Goal: Communication & Community: Answer question/provide support

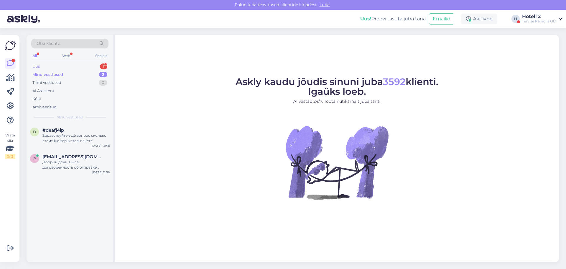
click at [100, 66] on div "Uus 1" at bounding box center [69, 66] width 77 height 8
click at [72, 137] on div "My gift card code isnt working. What should I do?" at bounding box center [75, 138] width 67 height 11
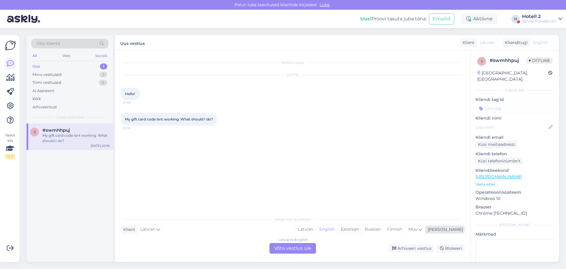
click at [362, 228] on div "Estonian" at bounding box center [350, 229] width 24 height 9
click at [303, 248] on div "Latvian to Estonian Võta vestlus üle" at bounding box center [293, 248] width 47 height 11
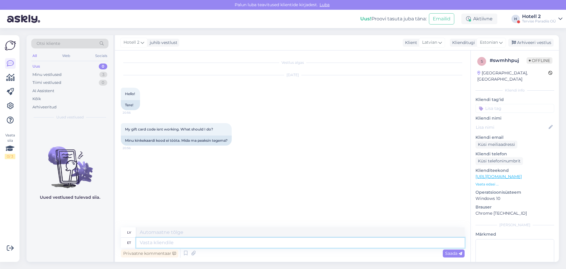
click at [173, 243] on textarea at bounding box center [300, 242] width 329 height 10
type textarea "Tere!"
type textarea "Sveiki!"
type textarea "Tere"
type textarea "Sveiki"
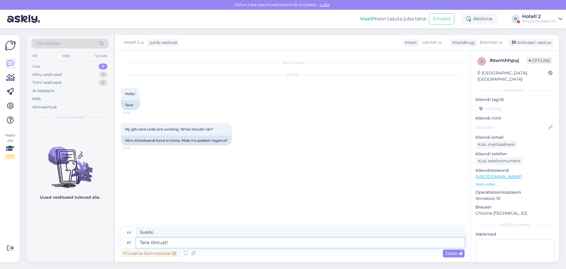
type textarea "Tere õhtust!"
type textarea "Labvakar!"
type textarea "Tere õhtust! Kinkeka"
type textarea "Labvakar! [GEOGRAPHIC_DATA]"
type textarea "Tere õhtust! Kinkekaardiga s"
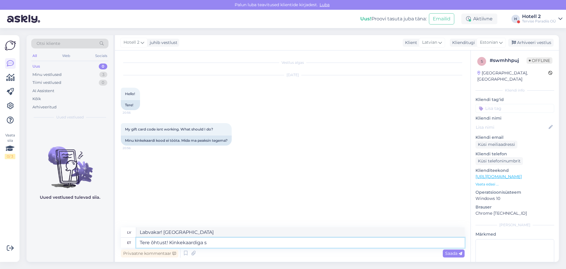
type textarea "Labvakar! Ar dāvanu karti"
type textarea "Tere õhtust! Kinkekaardiga saate b"
type textarea "Labvakar! Ar dāvanu karti jūs saņemat"
type textarea "Tere õhtust! Kinkekaardiga saate broneerida"
type textarea "Labvakar! Varat rezervēt ar dāvanu karti."
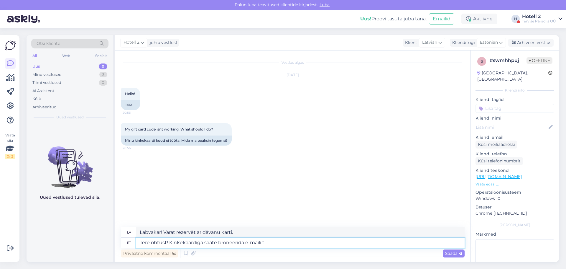
type textarea "Tere õhtust! Kinkekaardiga saate broneerida e-maili te"
type textarea "Labvakar! Jūs varat rezervēt e-pastu ar dāvanu karti."
type textarea "Tere õhtust! Kinkekaardiga saate broneerida e-[PERSON_NAME]. P"
type textarea "Labvakar! Rezervāciju var veikt ar dāvanu karti, nosūtot to pa e-pastu."
type textarea "Tere õhtust! Kinkekaardiga saate broneerida e-[PERSON_NAME]. Palun s"
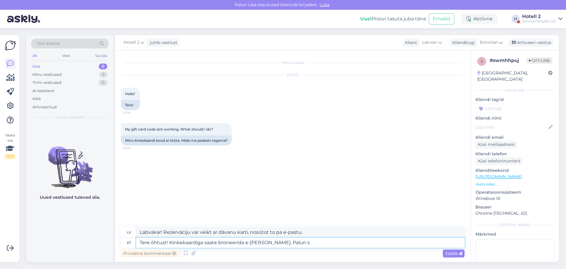
type textarea "Labvakar! Rezervāciju var veikt ar dāvanu karti, [DEMOGRAPHIC_DATA] to uz e-pas…"
type textarea "Tere õhtust! Kinkekaardiga saate broneerida e-[PERSON_NAME]. Palun saatke"
type textarea "Labvakar! Rezervāciju var veikt ar dāvanu karti, [DEMOGRAPHIC_DATA] to uz e-pas…"
type textarea "Tere õhtust! Kinkekaardiga saate broneerida e-[PERSON_NAME]. Palun saatke päring"
type textarea "Labvakar! Rezervāciju var veikt ar dāvanu karti, [DEMOGRAPHIC_DATA] to uz e-pas…"
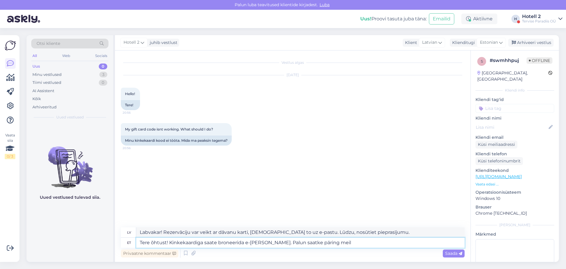
type textarea "Tere õhtust! Kinkekaardiga saate broneerida e-[PERSON_NAME]. Palun saatke pärin…"
type textarea "Labvakar! Rezervāciju var veikt ar dāvanu karti, [DEMOGRAPHIC_DATA] to uz e-pas…"
type textarea "Tere õhtust! Kinkekaardiga saate broneerida e-[PERSON_NAME]. Palun saatke pärin…"
type textarea "Labvakar! Rezervāciju var veikt ar dāvanu karti, rakstot uz e-pastu. Lūdzu, nos…"
type textarea "Tere õhtust! Kinkekaardiga saate broneerida e-[PERSON_NAME]. Palun saatke pärin…"
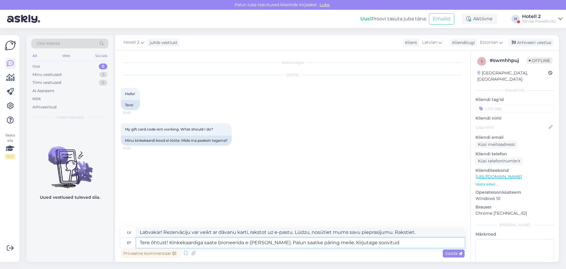
type textarea "Labvakar! Rezervāciju var veikt ar dāvanu karti, rakstot uz e-pastu. Lūdzu, nos…"
type textarea "Tere õhtust! Kinkekaardiga saate broneerida e-[PERSON_NAME]. Palun saatke pärin…"
type textarea "Labvakar! Rezervāciju var veikt ar dāvanu karti, rakstot uz e-pastu. Lūdzu, nos…"
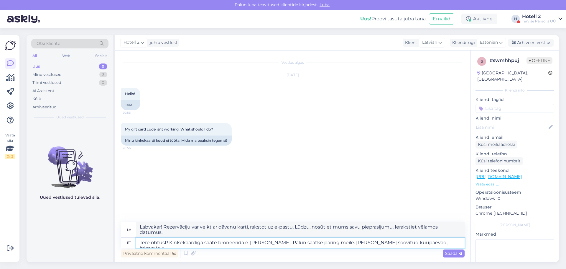
type textarea "Tere õhtust! Kinkekaardiga saate broneerida e-[PERSON_NAME]. Palun saatke pärin…"
type textarea "Labvakar! Rezervāciju var veikt ar dāvanu karti, rakstot uz e-pastu. Lūdzu, nos…"
type textarea "Tere õhtust! Kinkekaardiga saate broneerida e-[PERSON_NAME]. Palun saatke pärin…"
type textarea "Labvakar! Rezervāciju var veikt ar dāvanu karti, rakstot uz e-pastu. Lūdzu, nos…"
type textarea "Tere õhtust! Kinkekaardiga saate broneerida e-[PERSON_NAME]. Palun saatke pärin…"
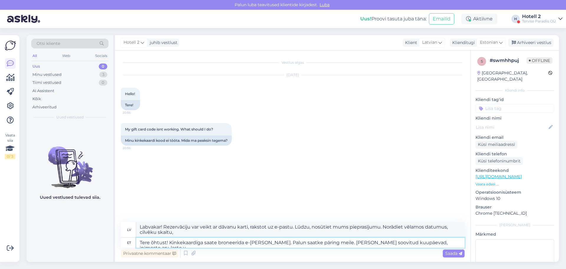
type textarea "Labvakar! Rezervāciju var veikt ar dāvanu karti, rakstot uz e-pastu. Lūdzu, nos…"
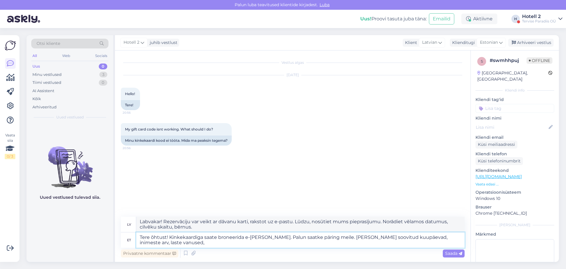
type textarea "Tere õhtust! Kinkekaardiga saate broneerida e-[PERSON_NAME]. Palun saatke pärin…"
type textarea "Labvakar! Rezervāciju var veikt ar dāvanu karti, rakstot uz e-pastu. Lūdzu, nos…"
type textarea "Tere õhtust! Kinkekaardiga saate broneerida e-[PERSON_NAME]. Palun saatke pärin…"
type textarea "Labvakar! Rezervāciju var veikt ar dāvanu karti, rakstot uz e-pastu. Lūdzu, nos…"
type textarea "Tere õhtust! Kinkekaardiga saate broneerida e-[PERSON_NAME]. Palun saatke pärin…"
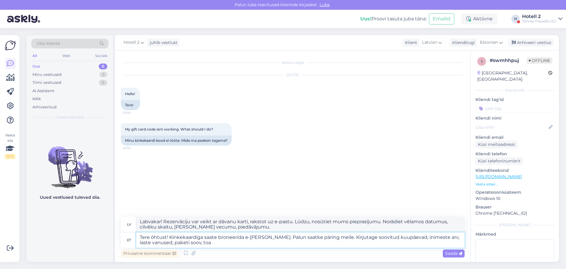
type textarea "Labvakar! Rezervāciju var veikt ar dāvanu karti, rakstot uz e-pastu. Lūdzu, nos…"
type textarea "Tere õhtust! Kinkekaardiga saate broneerida e-[PERSON_NAME]. Palun saatke pärin…"
type textarea "Labvakar! Rezervāciju var veikt ar dāvanu karti, rakstot uz e-pastu. Lūdzu, nos…"
type textarea "Tere õhtust! Kinkekaardiga saate broneerida e-[PERSON_NAME]. Palun saatke pärin…"
type textarea "Labvakar! Rezervāciju var veikt ar dāvanu karti, rakstot uz e-pastu. Lūdzu, nos…"
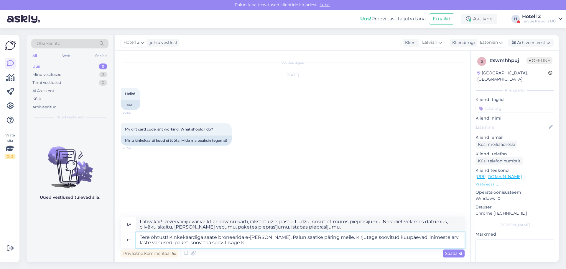
type textarea "Tere õhtust! Kinkekaardiga saate broneerida e-[PERSON_NAME]. Palun saatke pärin…"
type textarea "Labvakar! Rezervāciju var veikt ar dāvanu karti, rakstot uz e-pastu. Lūdzu, nos…"
type textarea "Tere õhtust! Kinkekaardiga saate broneerida e-[PERSON_NAME]. Palun saatke pärin…"
type textarea "Labvakar! Rezervāciju var veikt ar dāvanu karti, [DEMOGRAPHIC_DATA] to uz e-pas…"
type textarea "Tere õhtust! Kinkekaardiga saate broneerida e-[PERSON_NAME]. Palun saatke pärin…"
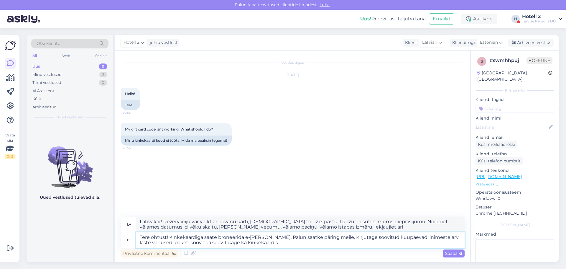
type textarea "Labvakar! Rezervāciju var veikt ar dāvanu karti, rakstot uz e-pastu. Lūdzu, nos…"
type textarea "Tere õhtust! Kinkekaardiga saate broneerida e-[PERSON_NAME]. Palun saatke pärin…"
type textarea "Labvakar! Rezervāciju var veikt ar dāvanu karti, rakstot uz e-pastu. Lūdzu, nos…"
type textarea "Tere õhtust! Kinkekaardiga saate broneerida e-[PERSON_NAME]. Palun saatke pärin…"
type textarea "Labvakar! Rezervāciju var veikt ar dāvanu karti, rakstot uz e-pastu. Lūdzu, nos…"
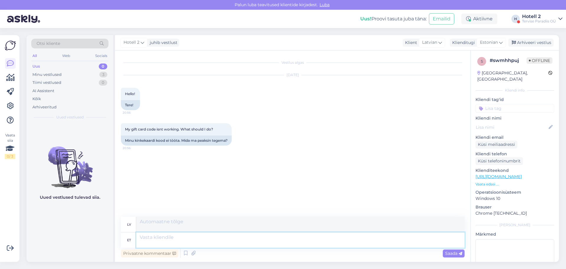
scroll to position [3, 0]
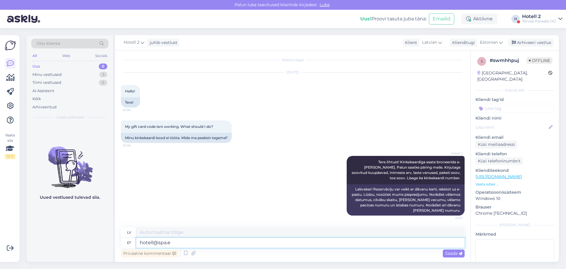
type textarea "[EMAIL_ADDRESS][DOMAIN_NAME]"
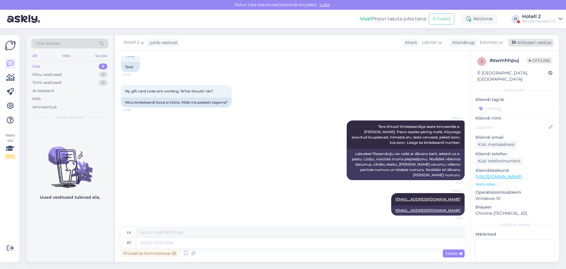
click at [540, 43] on div "Arhiveeri vestlus" at bounding box center [531, 43] width 45 height 8
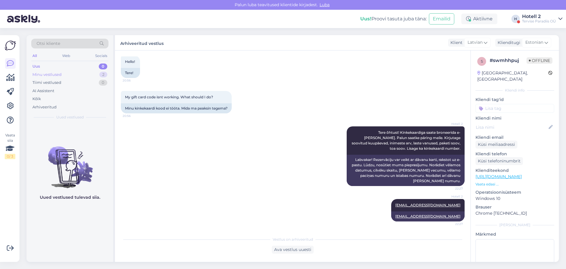
click at [83, 73] on div "Minu vestlused 2" at bounding box center [69, 75] width 77 height 8
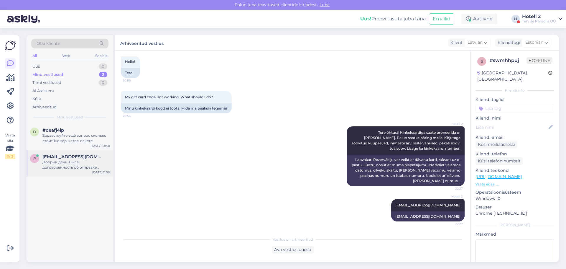
click at [71, 164] on div "Добрый день. Была договоренность об отправке забытого в номере 516 свитера. Нео…" at bounding box center [75, 164] width 67 height 11
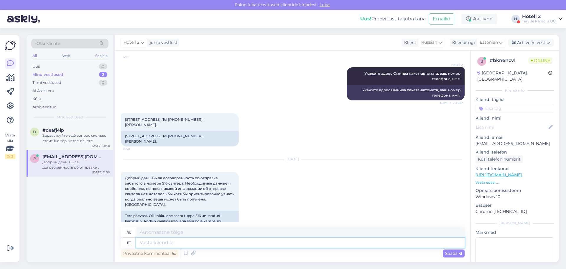
click at [186, 245] on textarea at bounding box center [300, 242] width 329 height 10
type textarea "Tere"
type textarea "Привет"
type textarea "Tere!"
type textarea "Привет!"
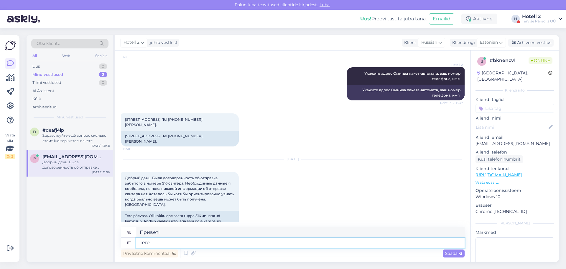
type textarea "Tere õ"
type textarea "Привет"
type textarea "Tere õhtust!"
type textarea "Добрый вечер!"
type textarea "Tere õhtust! Saame"
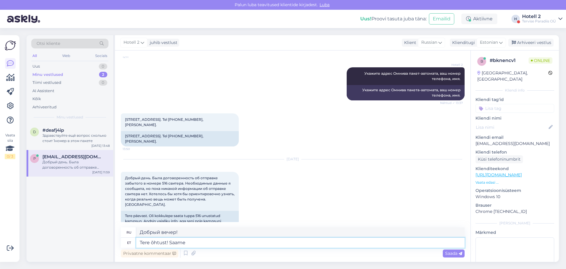
type textarea "Добрый вечер! Мы можем"
click at [231, 241] on textarea "Tere õhtust! Saame" at bounding box center [300, 242] width 329 height 10
type textarea "Tere õhtust! Saame homme t"
type textarea "Добрый вечер! До завтра."
type textarea "Tere õhtust! Saame homme täpsema"
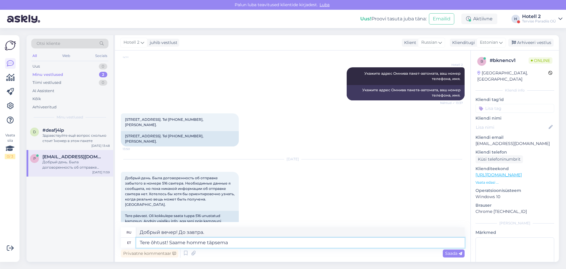
type textarea "Добрый вечер! Подробности будут завтра."
type textarea "Tere õhtust! Saame homme täpsema vastuse an"
type textarea "Добрый вечер! Более подробный ответ получим завтра."
type textarea "Tere õhtust! Saame homme täpsema vastuse anda :"
type textarea "Добрый вечер! Более подробный ответ сможем дать завтра."
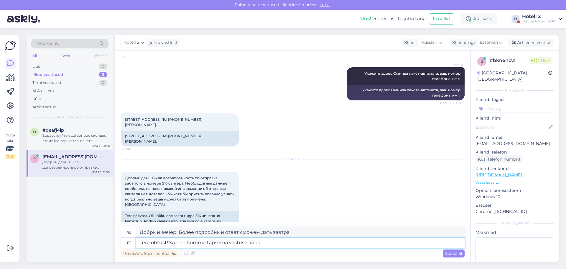
type textarea "Tere õhtust! Saame homme täpsema vastuse anda :)"
type textarea "Добрый вечер! Более подробный ответ сможем дать завтра :)"
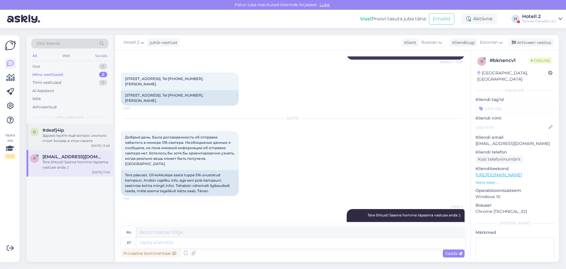
click at [69, 136] on div "Здравствуйте ещё вопрос сколько стоит 1номер в этом пакете" at bounding box center [75, 138] width 67 height 11
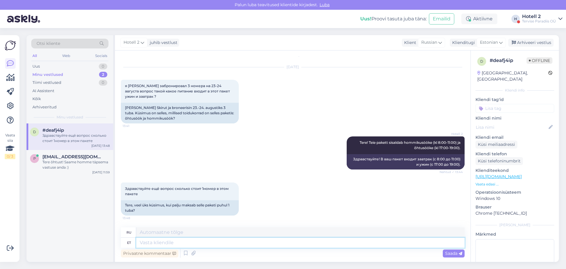
click at [161, 243] on textarea at bounding box center [300, 242] width 329 height 10
type textarea "Tuba"
type textarea "Комната"
type textarea "Tuba ühele"
type textarea "Место для одного"
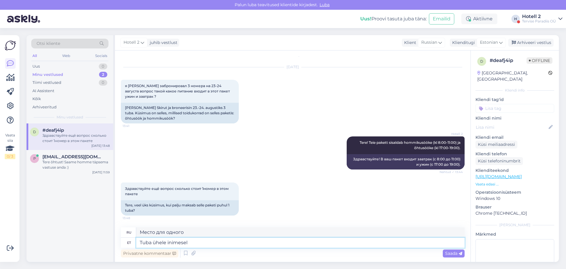
type textarea "Tuba ühele inimesele"
type textarea "Комната на одного человека"
type textarea "Tuba ühele inimesele?"
type textarea "Место для одного человека?"
